Goal: Navigation & Orientation: Go to known website

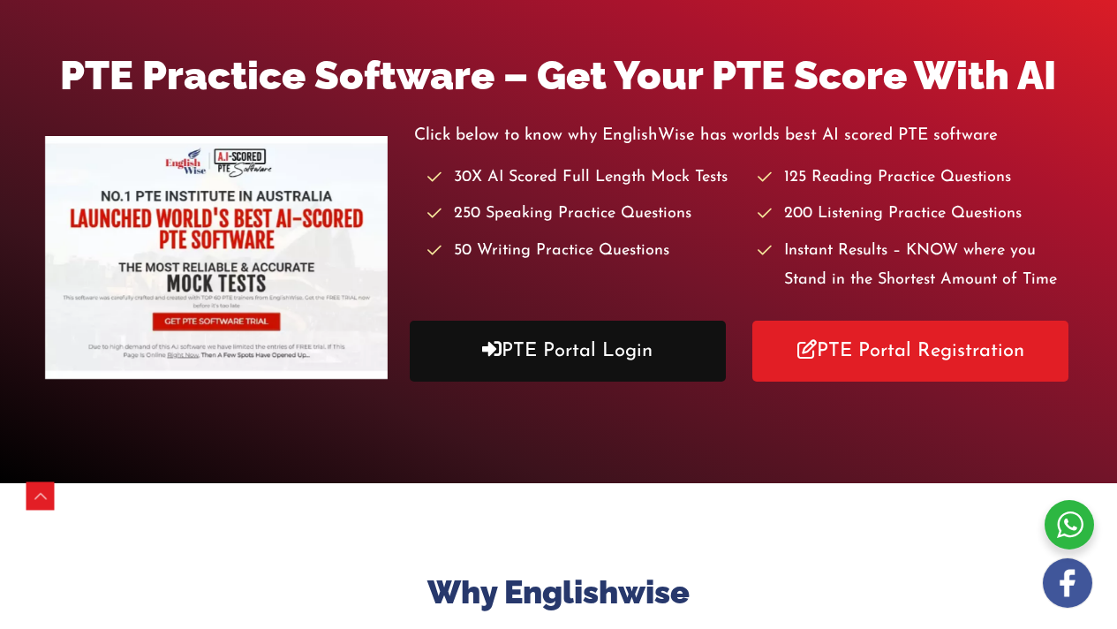
scroll to position [298, 0]
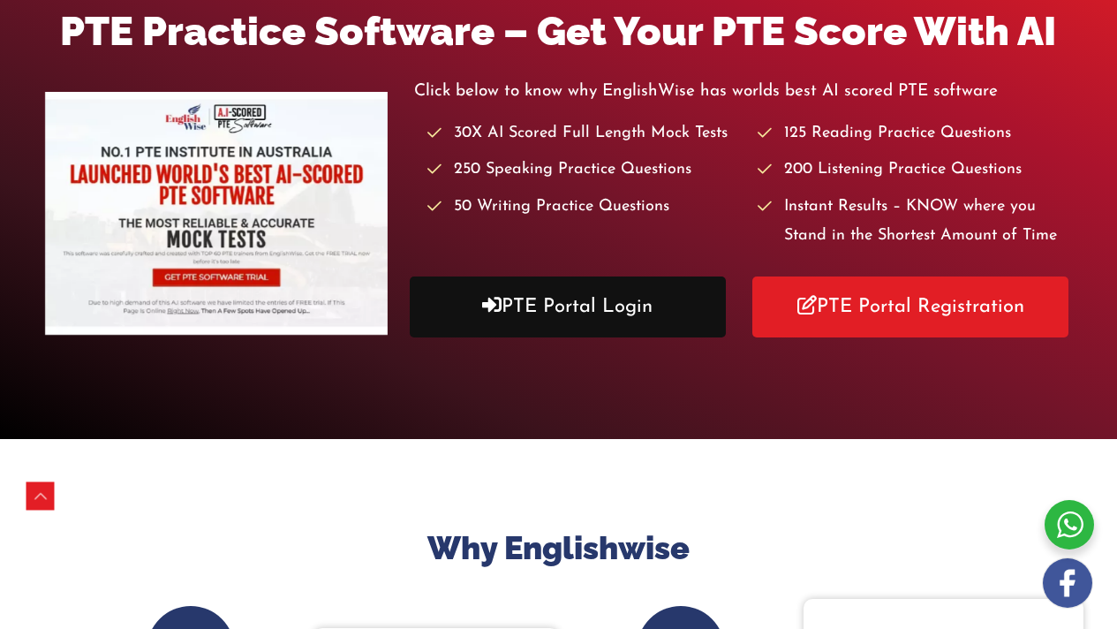
click at [565, 293] on link "PTE Portal Login" at bounding box center [568, 306] width 316 height 61
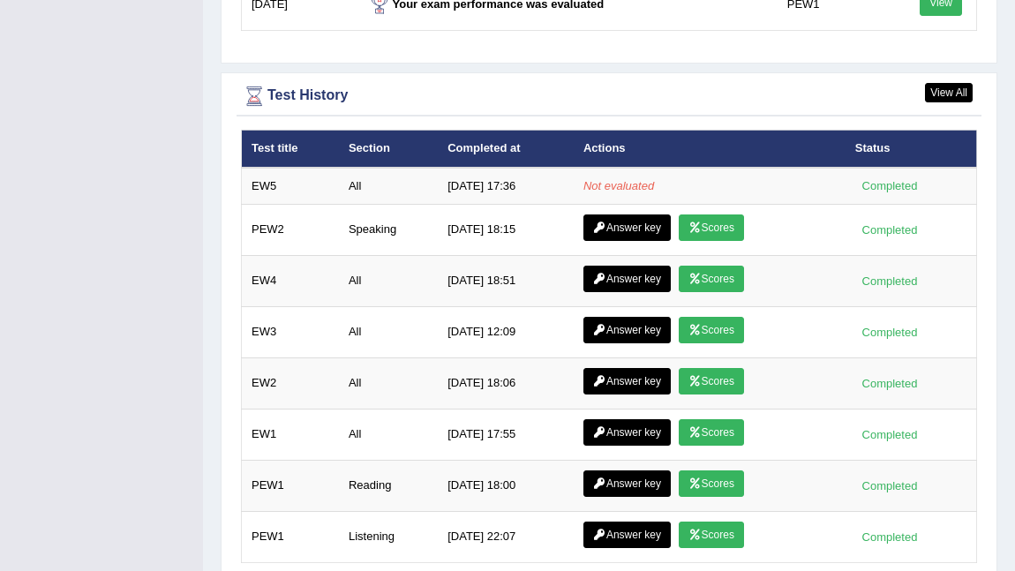
scroll to position [2509, 0]
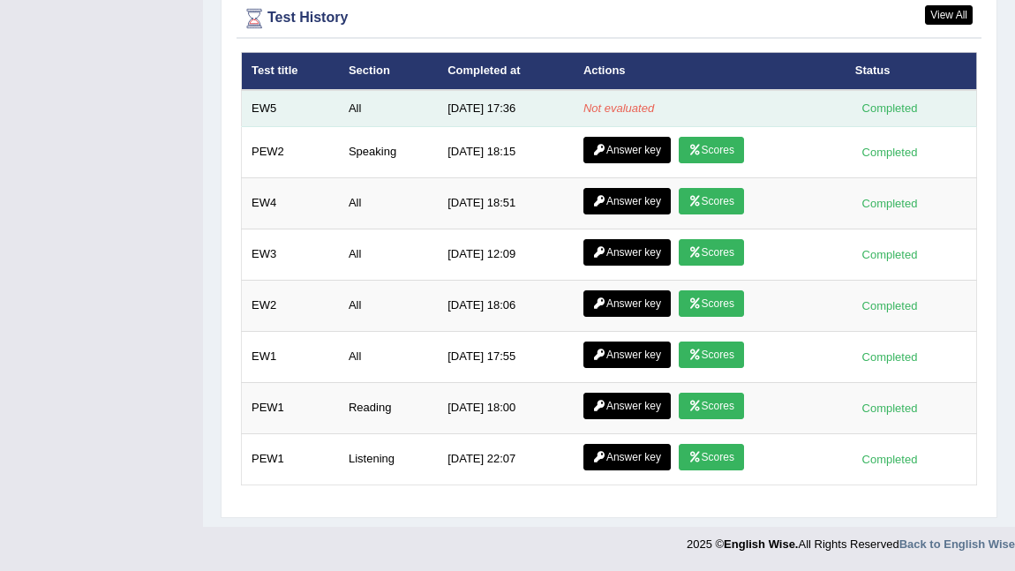
drag, startPoint x: 479, startPoint y: 110, endPoint x: 524, endPoint y: 109, distance: 45.1
click at [524, 109] on td "[DATE] 17:36" at bounding box center [506, 108] width 136 height 37
